Goal: Task Accomplishment & Management: Use online tool/utility

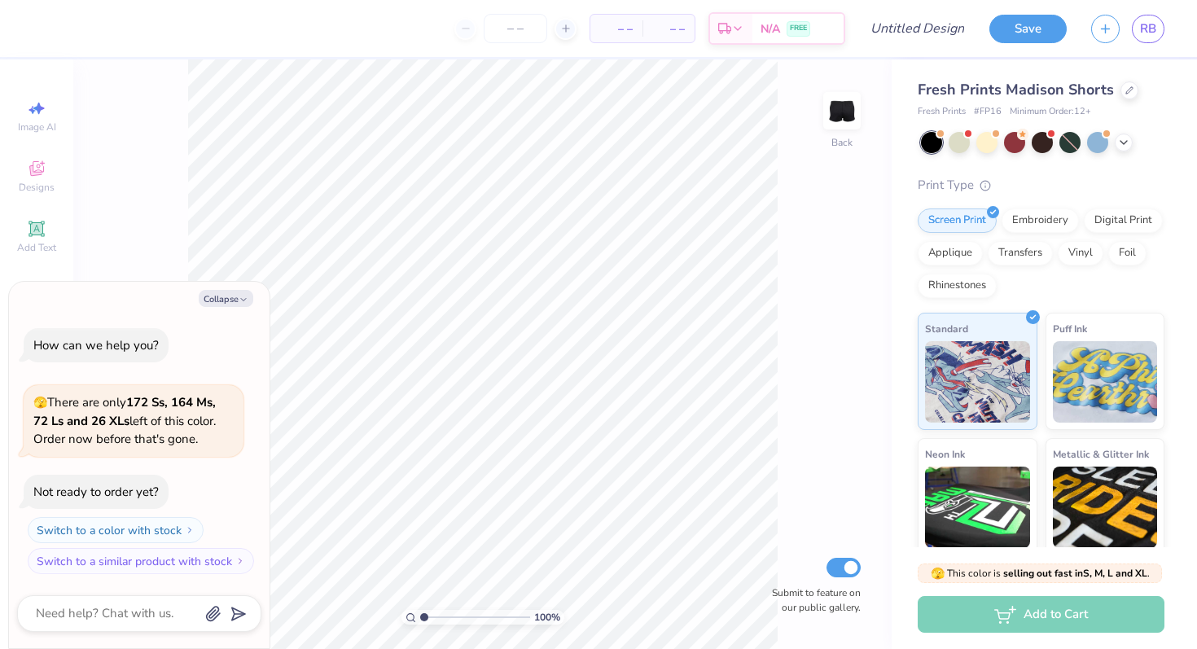
type textarea "x"
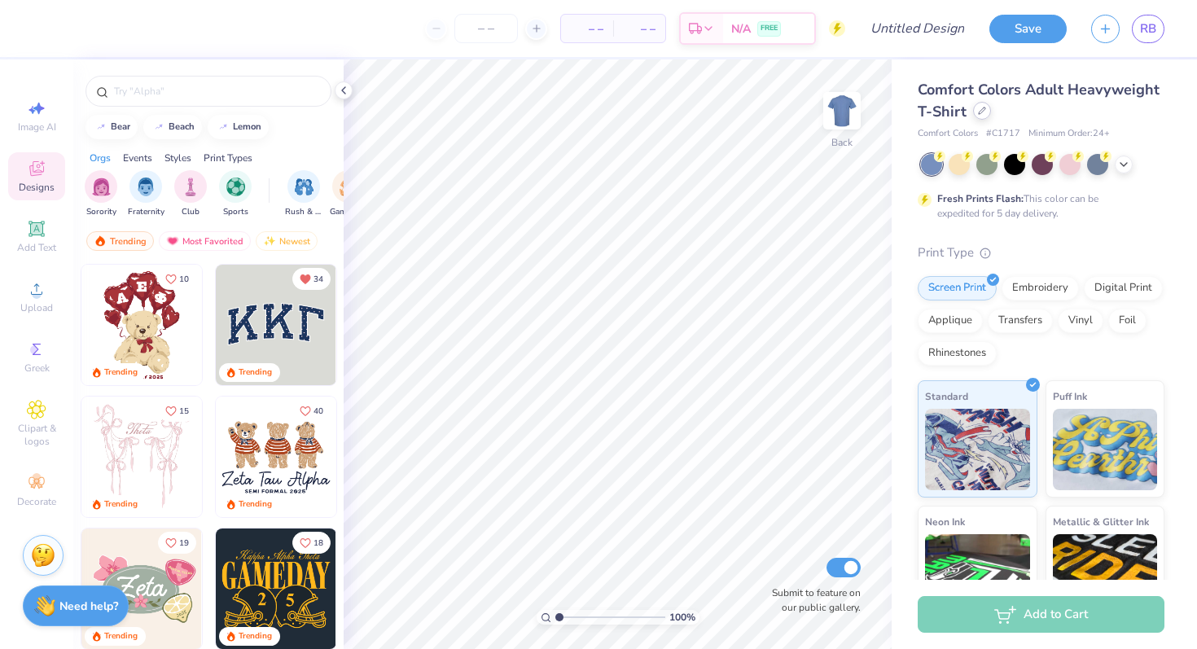
click at [984, 106] on div at bounding box center [982, 111] width 18 height 18
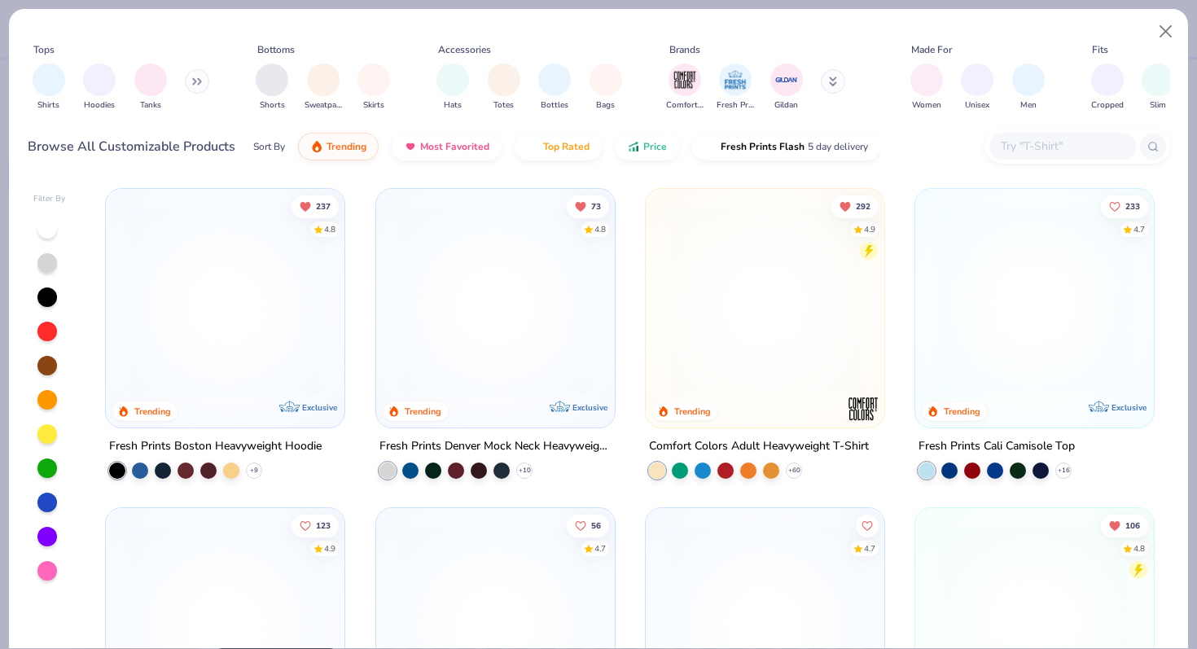
scroll to position [18, 0]
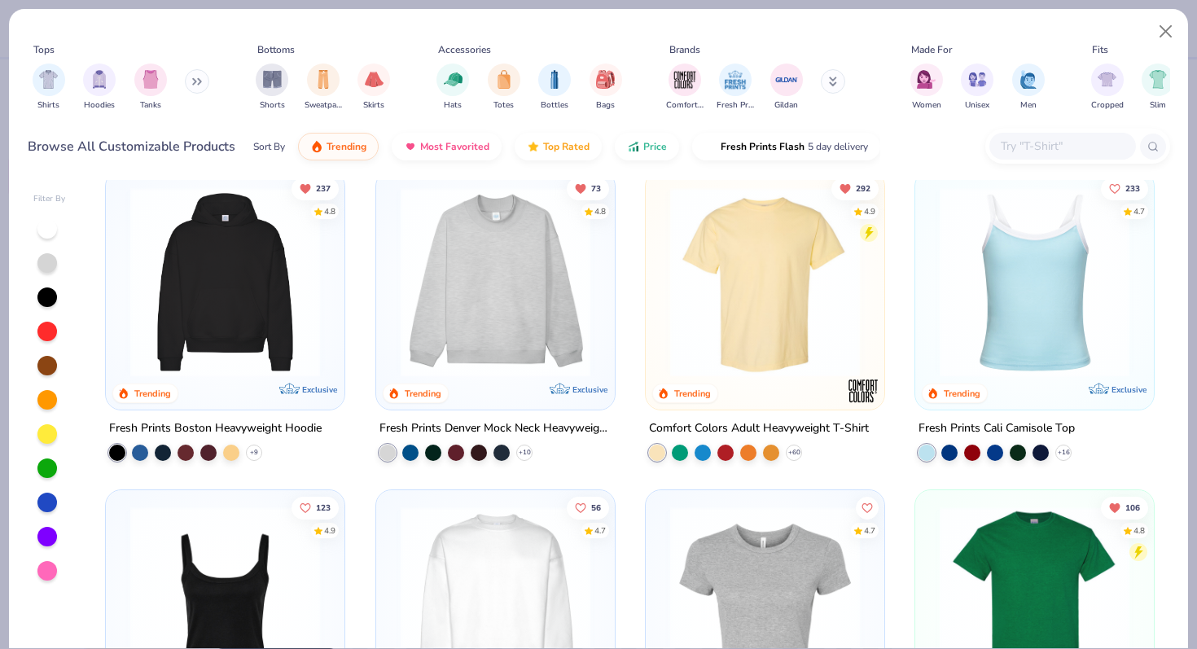
click at [278, 226] on img at bounding box center [225, 282] width 206 height 190
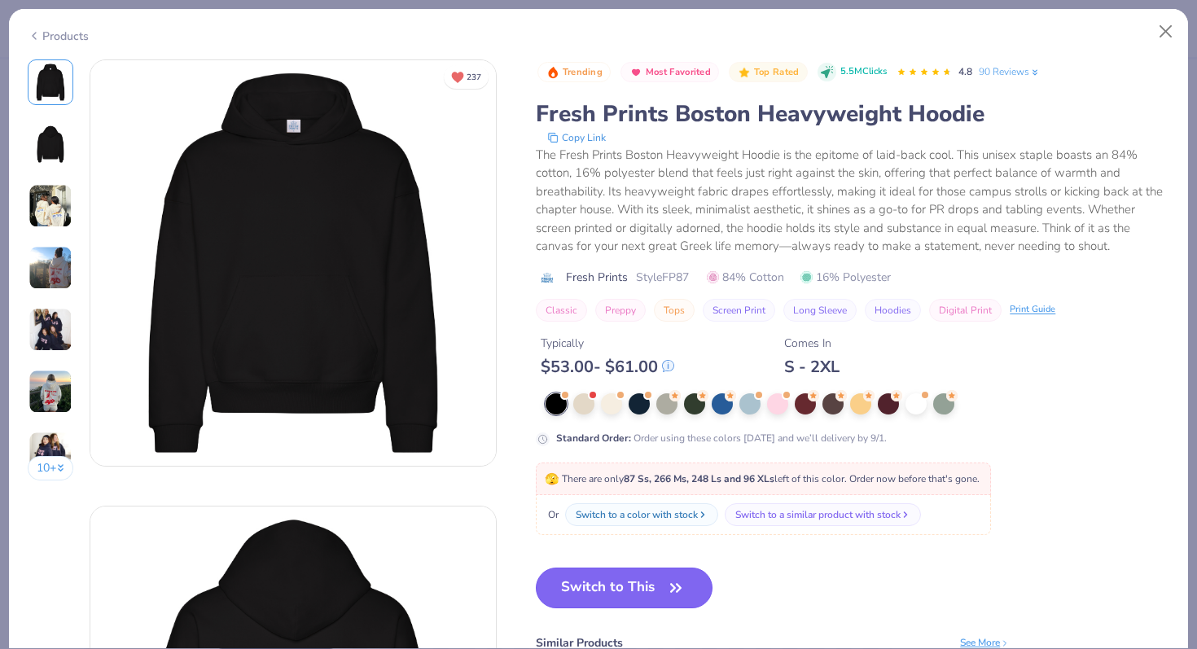
click at [616, 583] on button "Switch to This" at bounding box center [624, 588] width 177 height 41
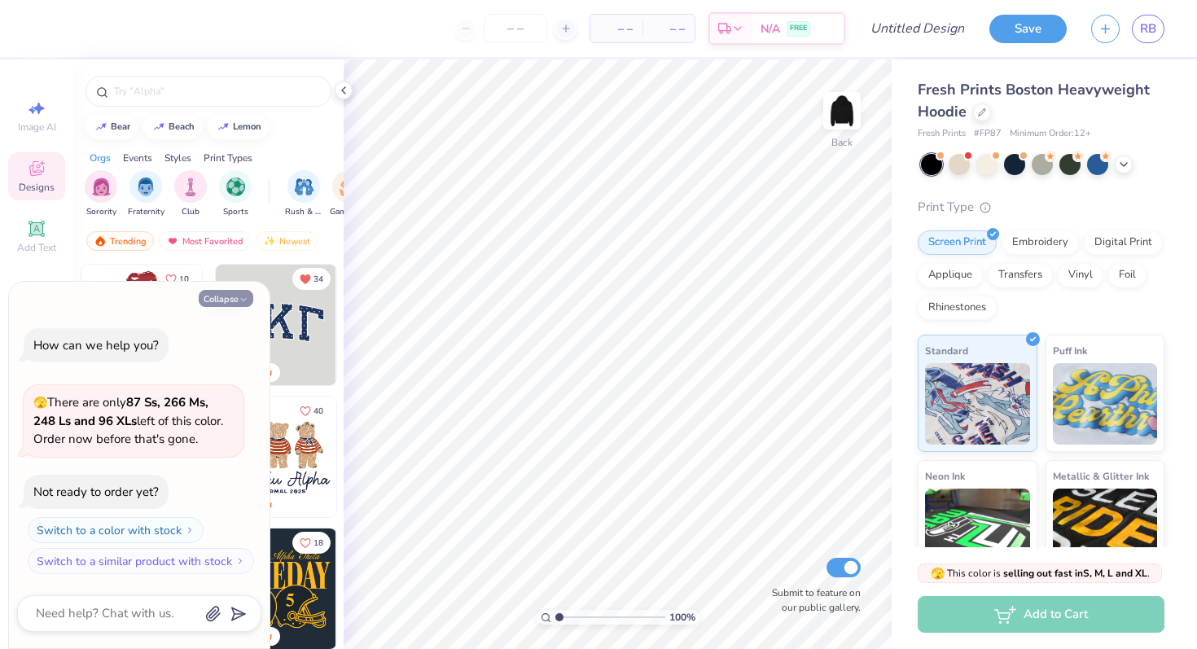
click at [232, 300] on button "Collapse" at bounding box center [226, 298] width 55 height 17
type textarea "x"
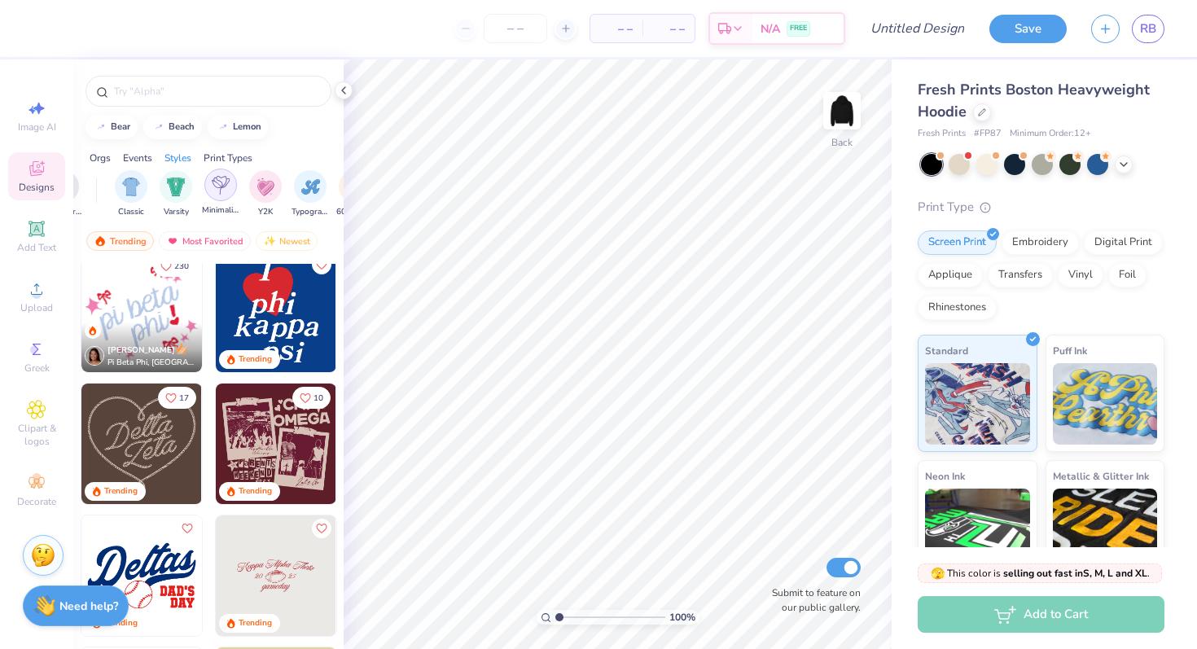
scroll to position [0, 825]
click at [171, 191] on img "filter for Varsity" at bounding box center [174, 185] width 19 height 19
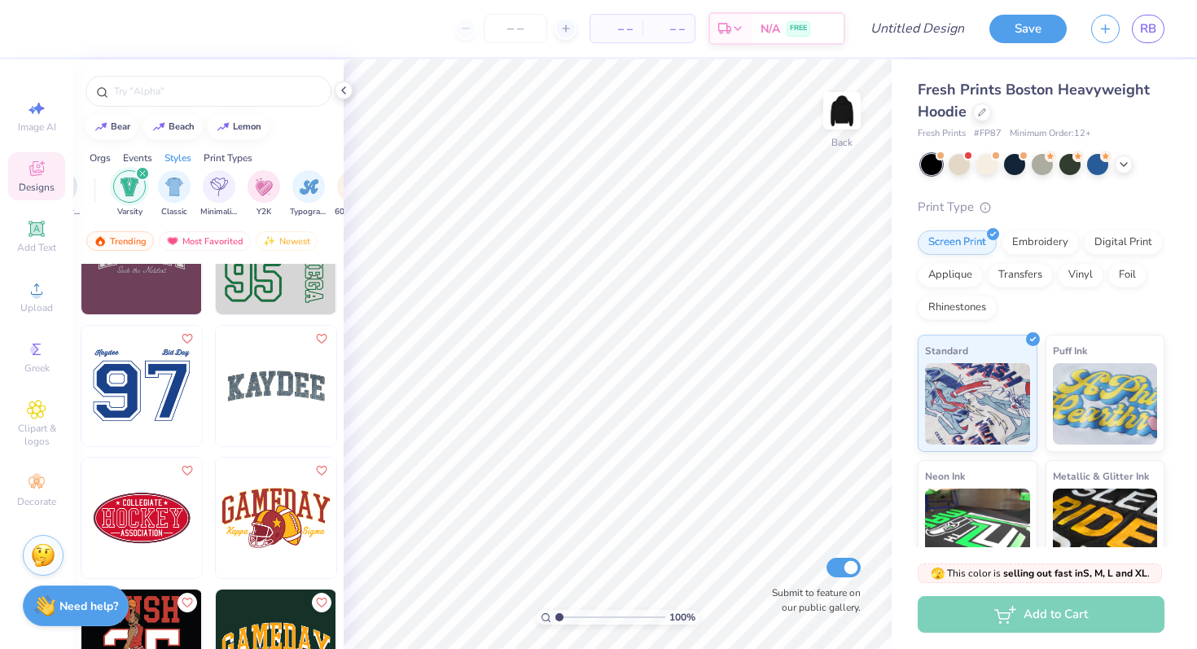
scroll to position [1815, 0]
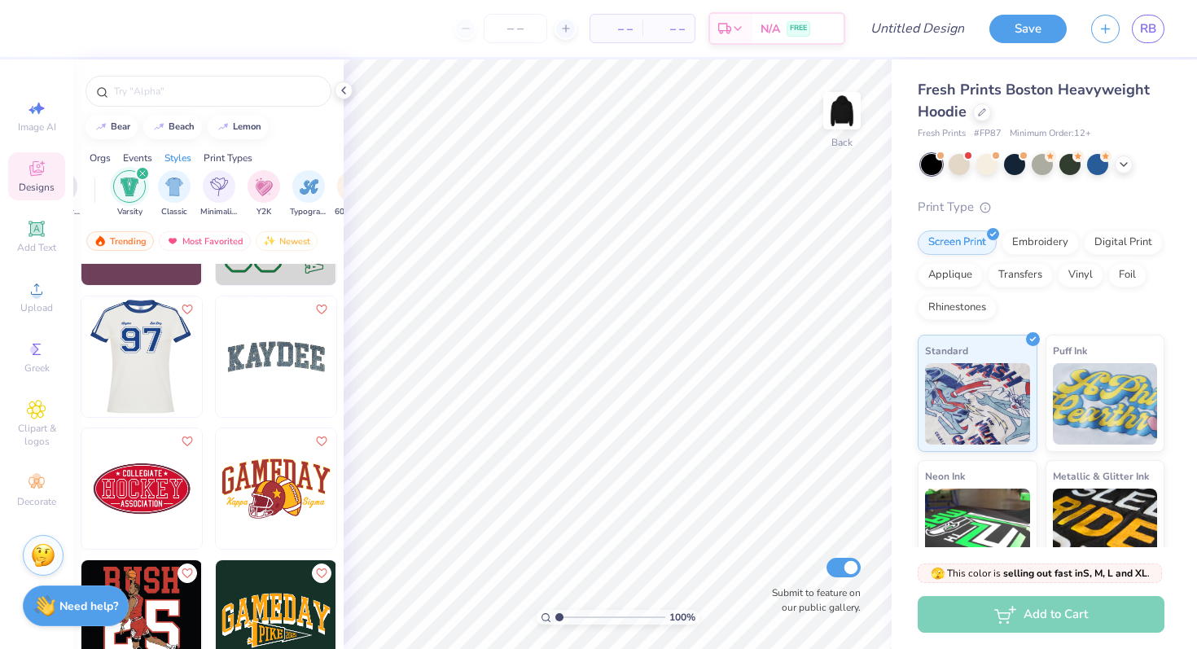
click at [173, 375] on div at bounding box center [142, 356] width 362 height 121
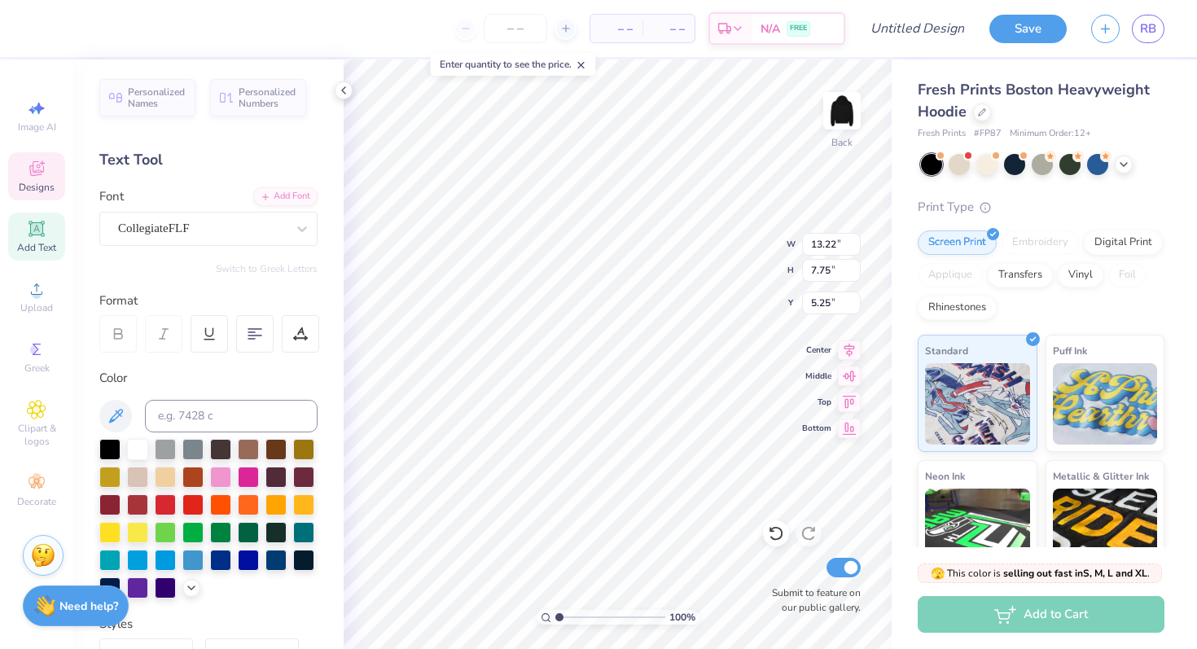
type textarea "9"
type textarea "1"
type textarea "25"
type textarea "B"
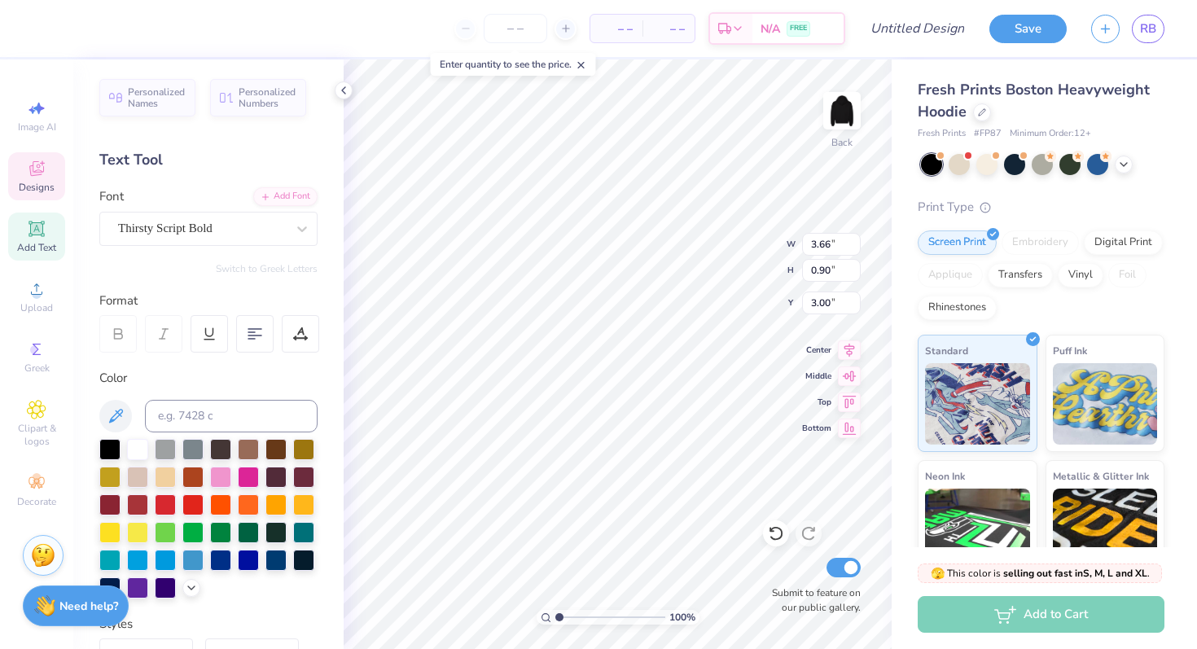
type textarea "Knightriswea"
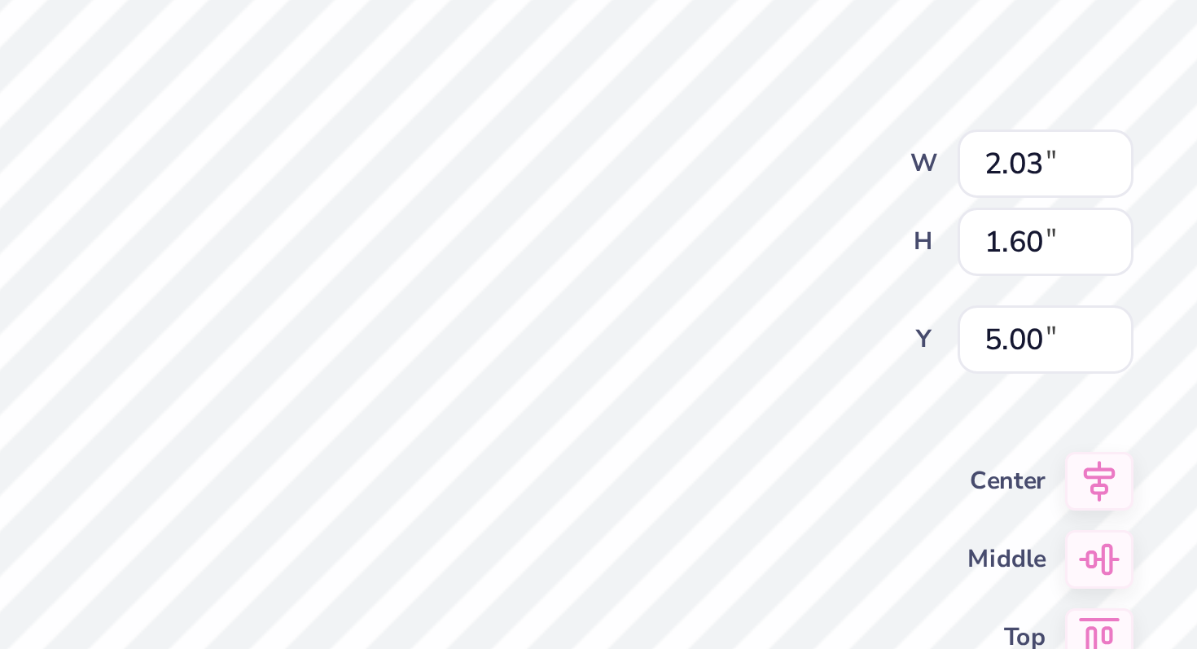
type input "1.87"
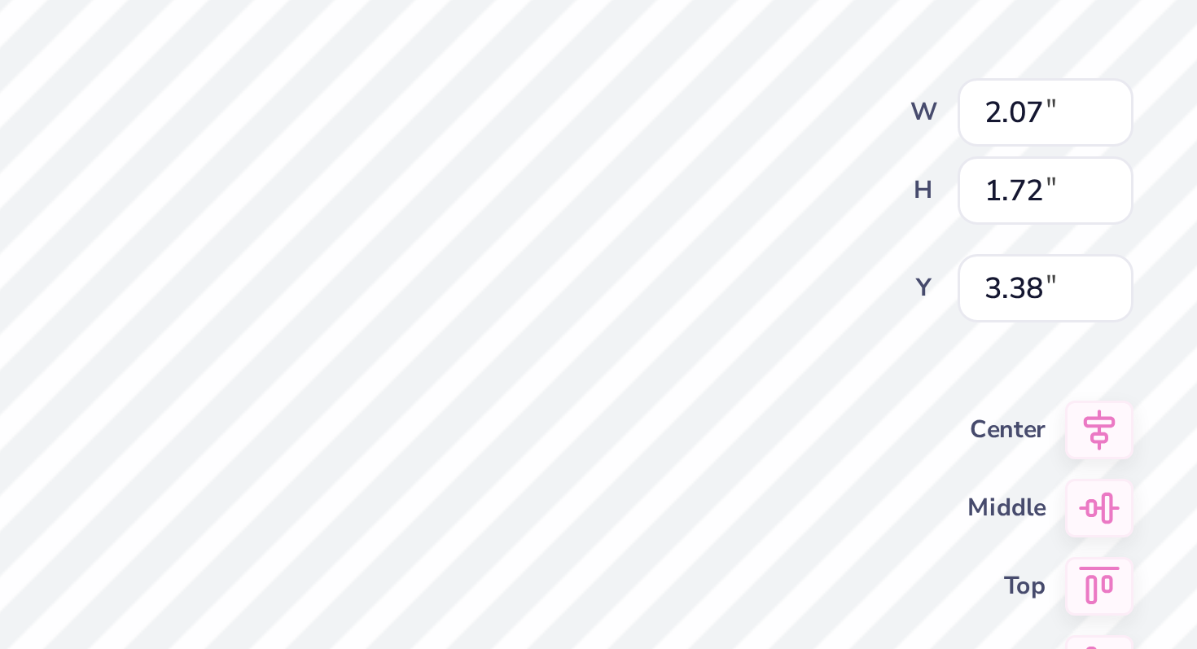
type input "2.07"
type input "1.72"
type input "3.38"
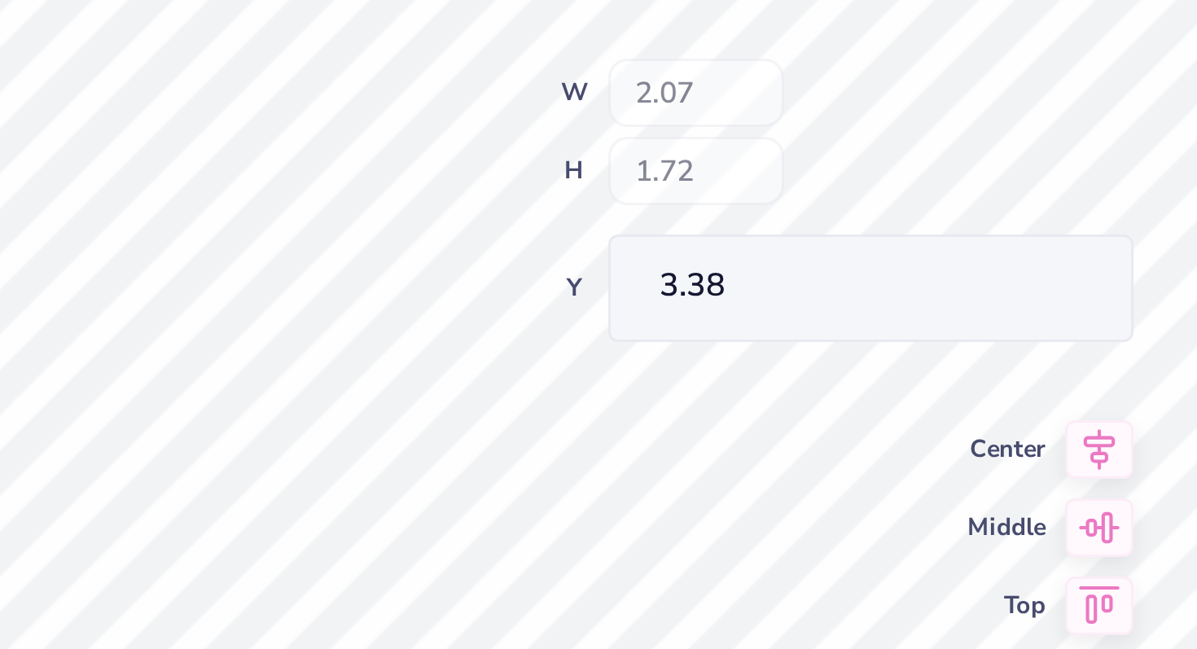
click at [739, 244] on div "100 % Back W 2.07 H 1.72 Y 3.38 Center Middle Top Bottom Submit to feature on o…" at bounding box center [618, 354] width 548 height 590
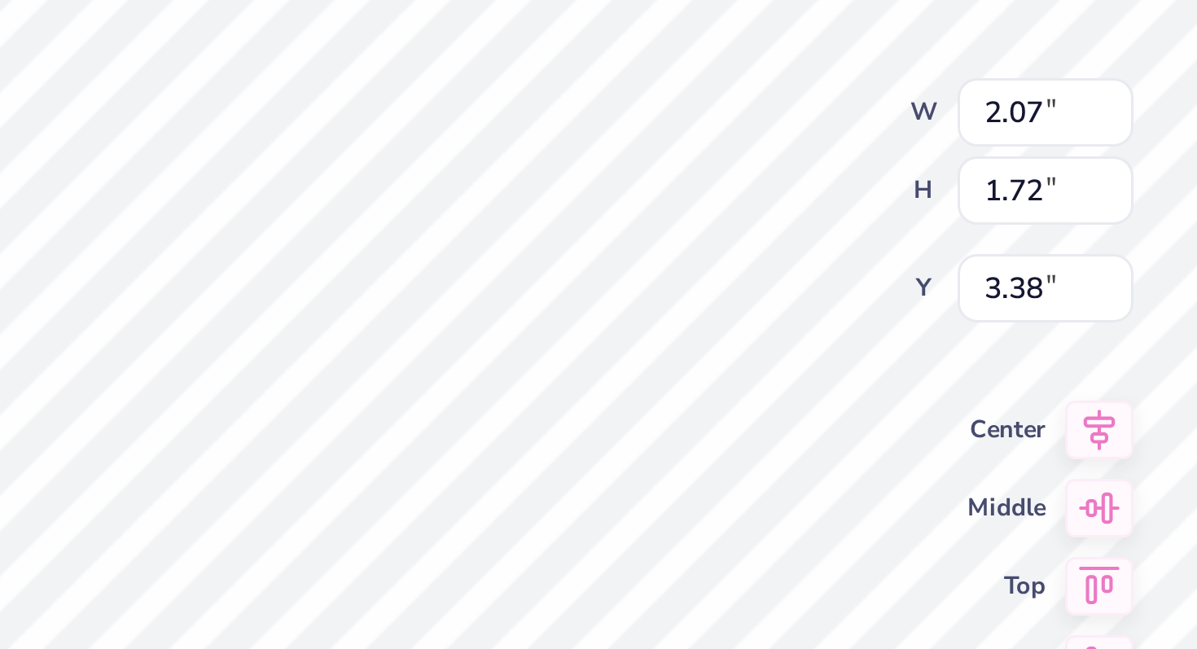
type input "3.46"
type input "1.87"
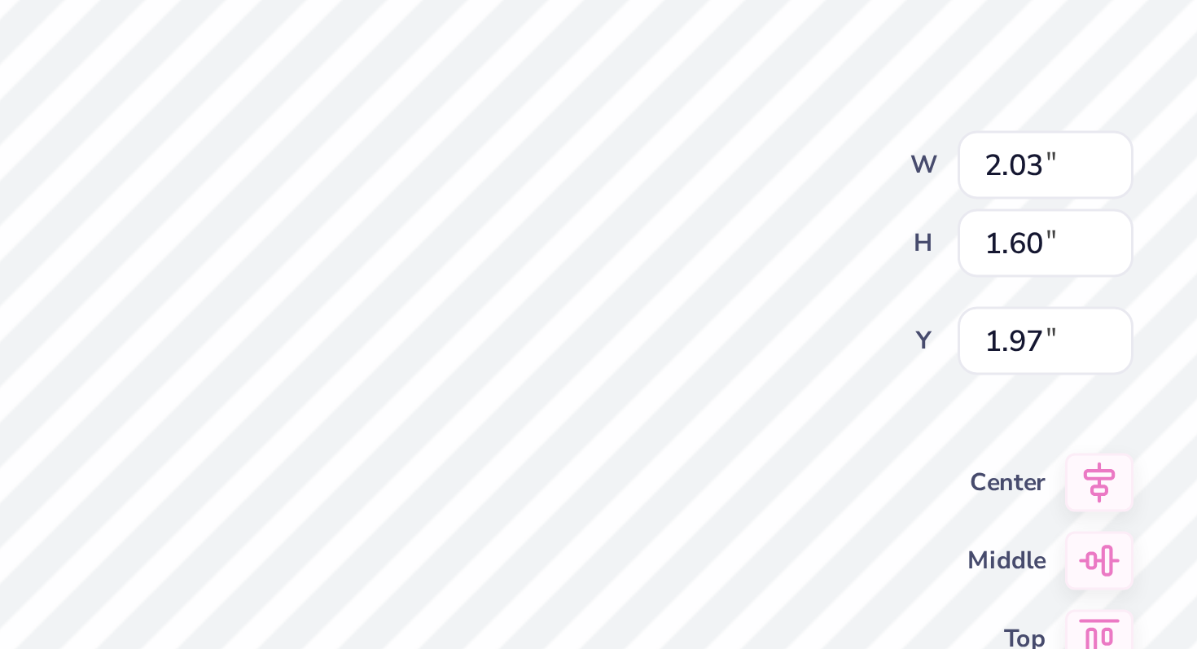
type input "1.87"
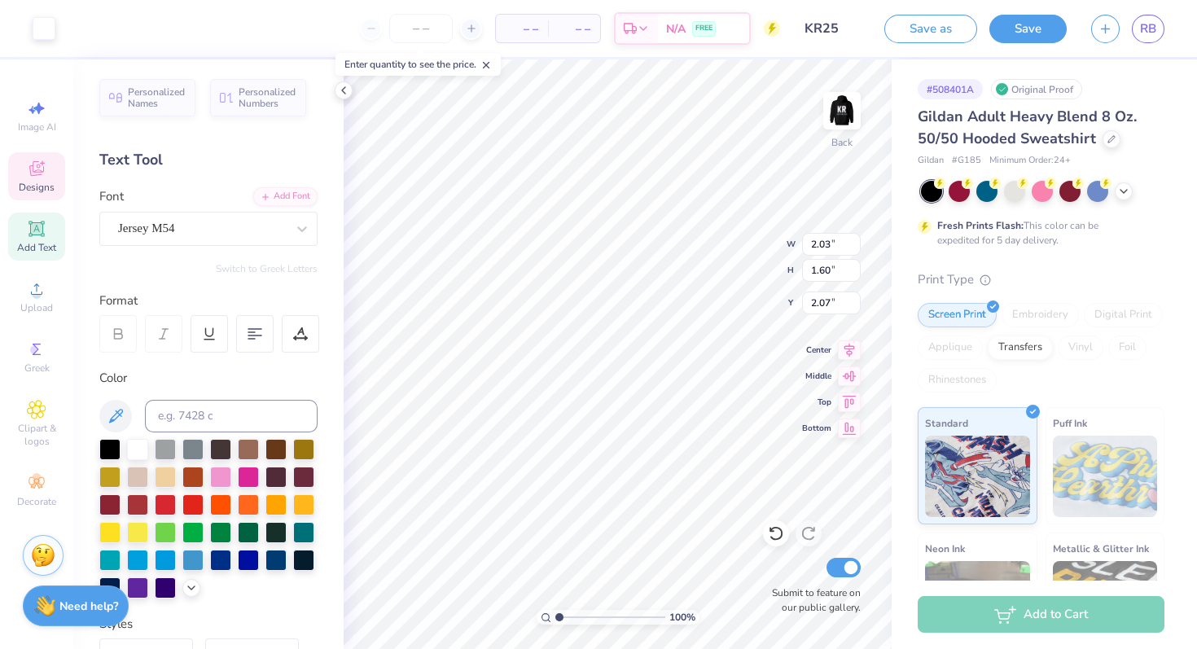
type input "1.87"
click at [776, 536] on icon at bounding box center [776, 533] width 16 height 16
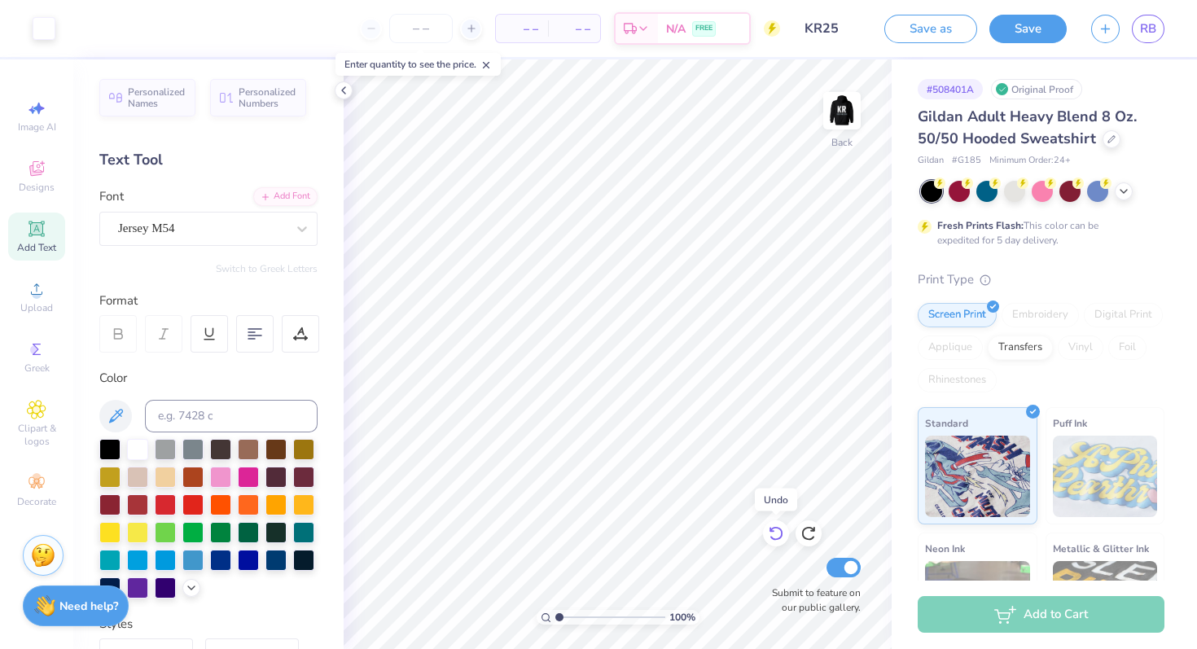
click at [776, 536] on icon at bounding box center [776, 533] width 16 height 16
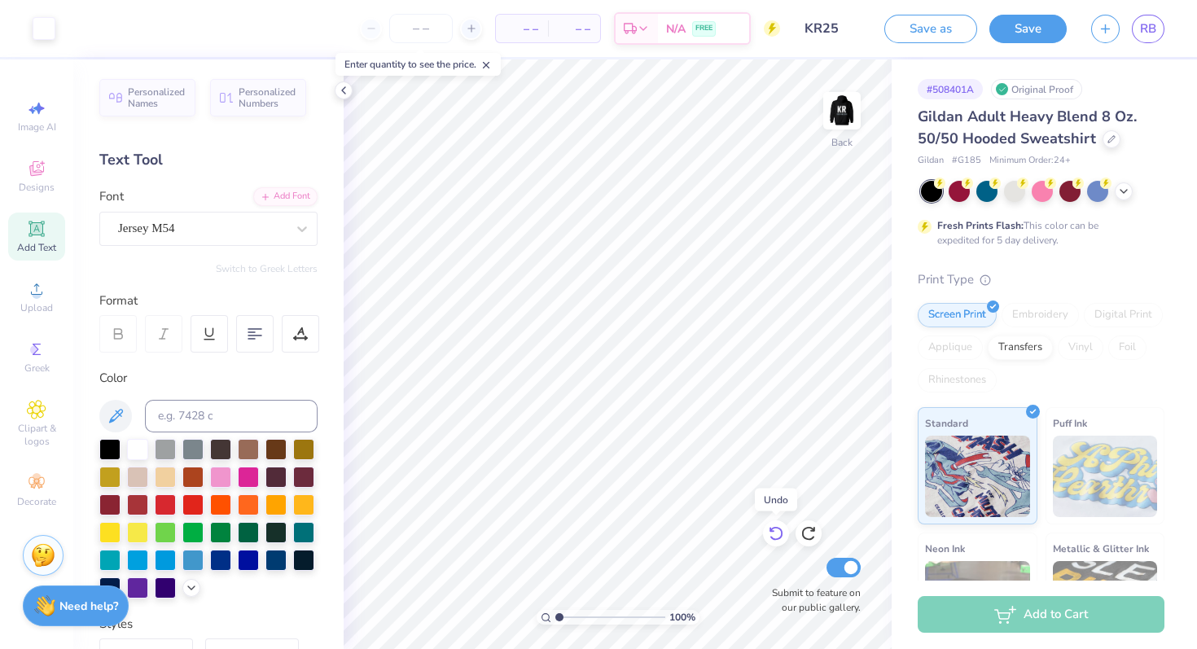
click at [776, 536] on icon at bounding box center [776, 533] width 16 height 16
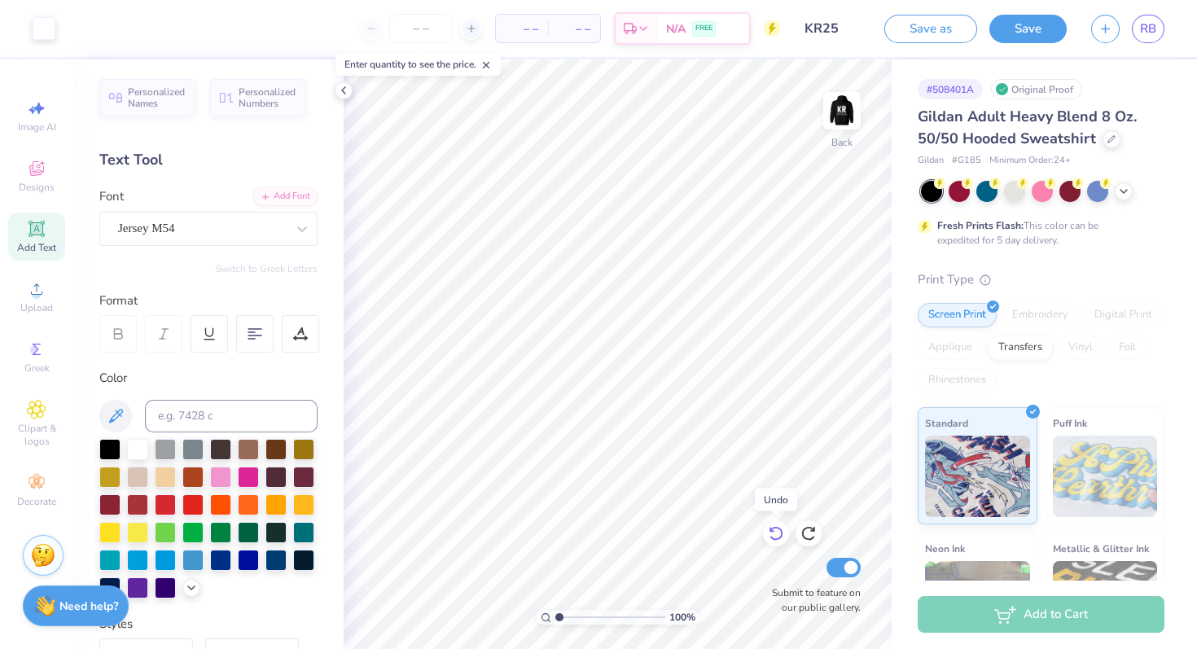
click at [776, 536] on icon at bounding box center [776, 533] width 16 height 16
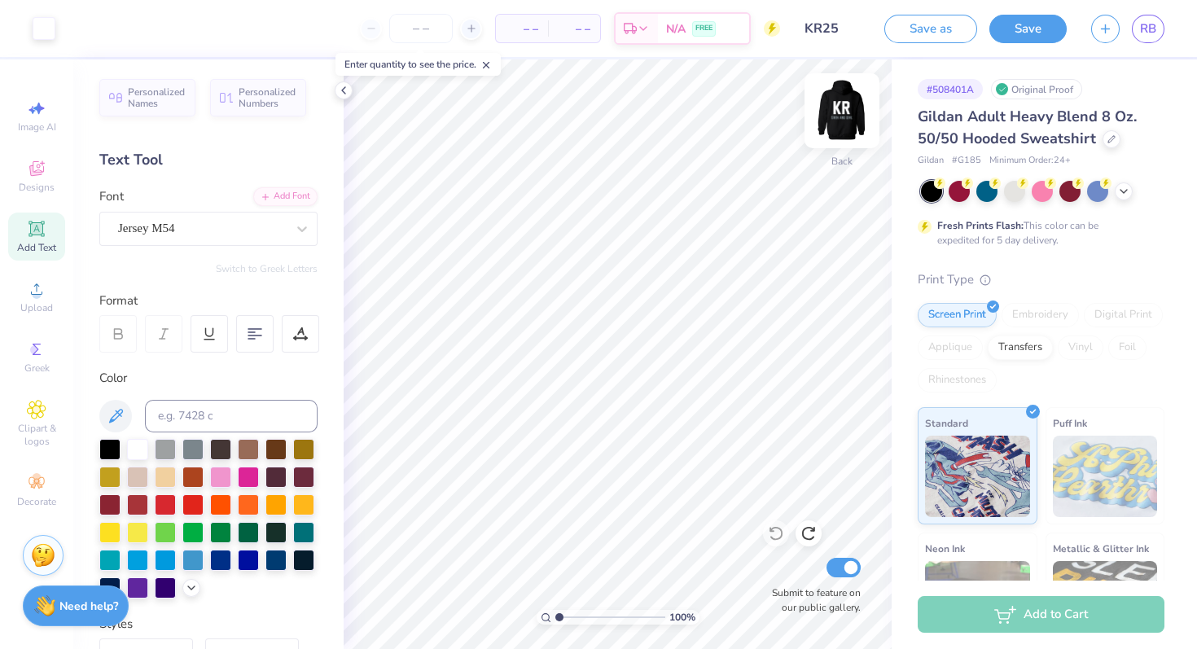
click at [855, 112] on img at bounding box center [841, 110] width 65 height 65
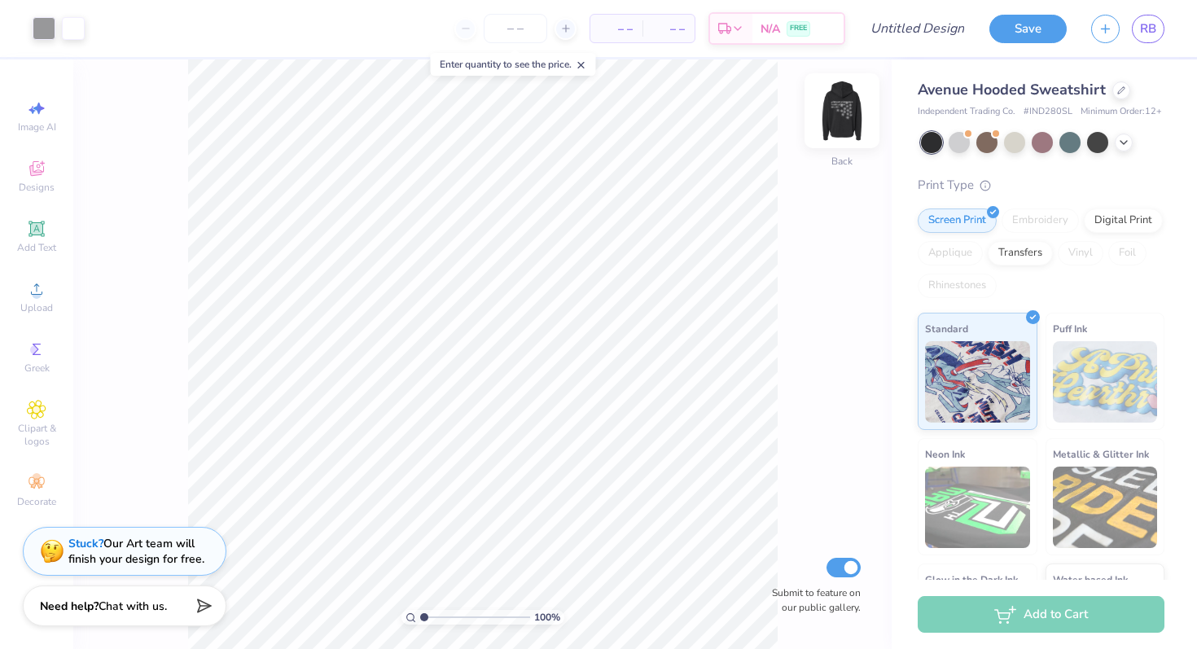
click at [834, 113] on img at bounding box center [841, 110] width 65 height 65
click at [834, 115] on img at bounding box center [841, 110] width 65 height 65
click at [834, 116] on img at bounding box center [841, 110] width 65 height 65
click at [834, 117] on img at bounding box center [841, 110] width 65 height 65
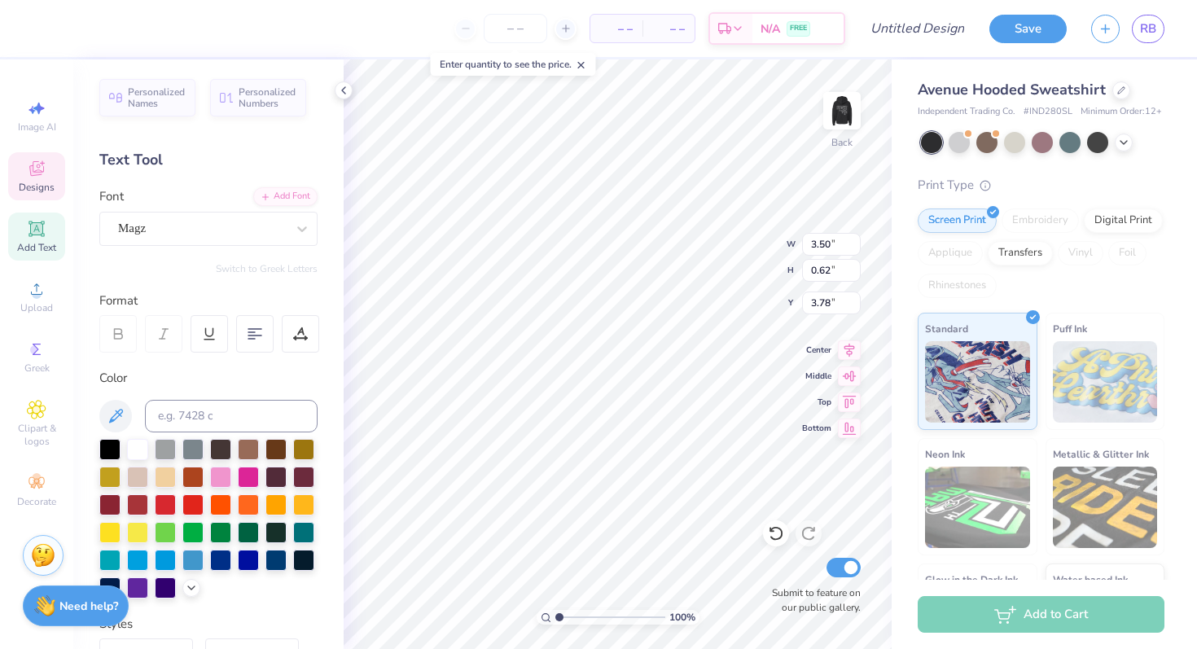
type textarea "p"
type textarea "knightriders"
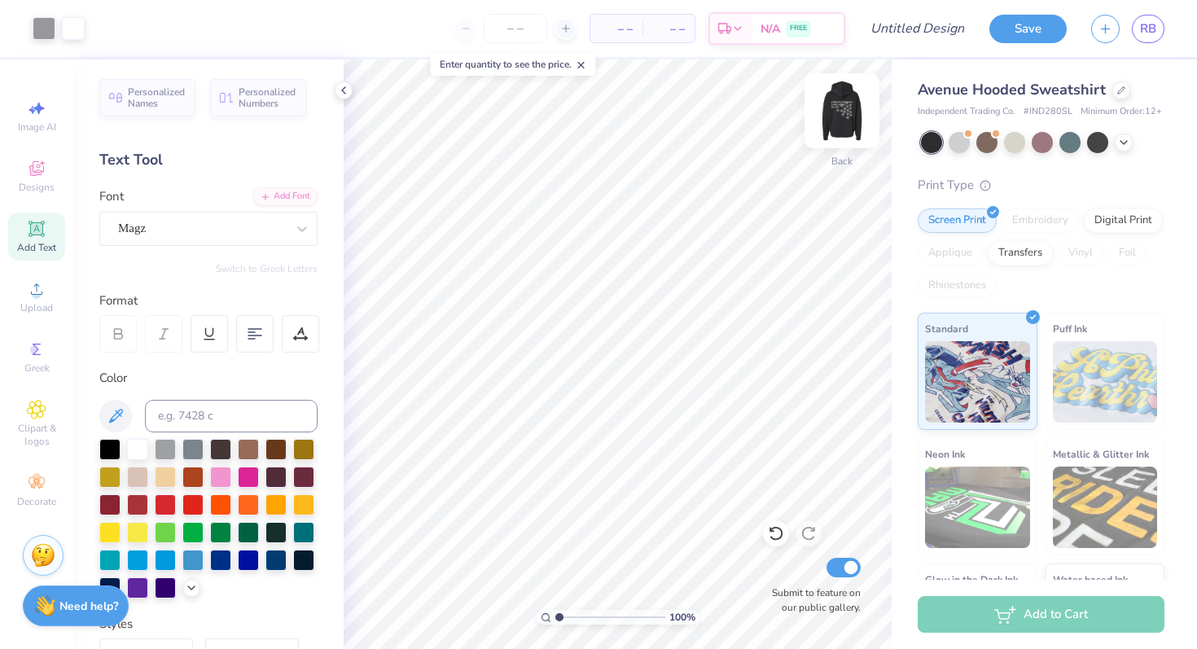
click at [844, 103] on img at bounding box center [841, 110] width 65 height 65
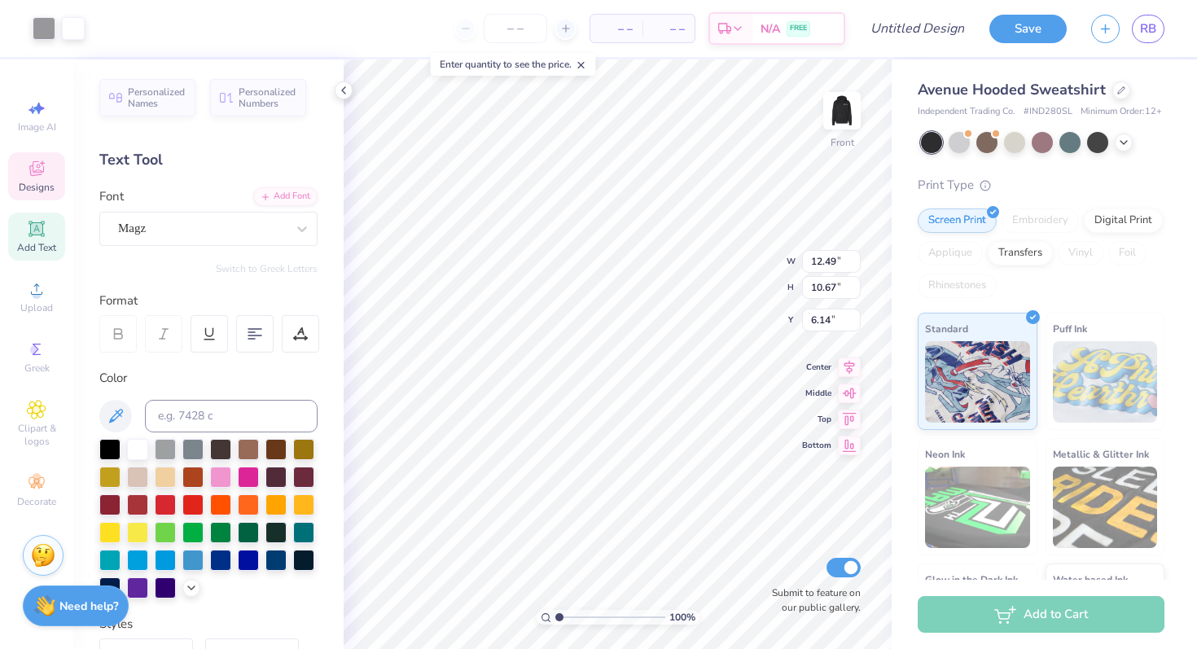
type input "6.00"
